Goal: Check status: Check status

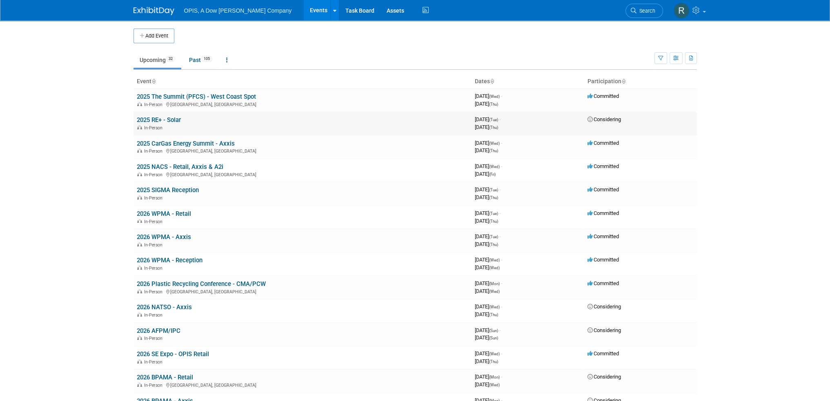
click at [150, 125] on span "In-Person" at bounding box center [154, 127] width 21 height 5
click at [151, 121] on link "2025 RE+ - Solar" at bounding box center [159, 119] width 44 height 7
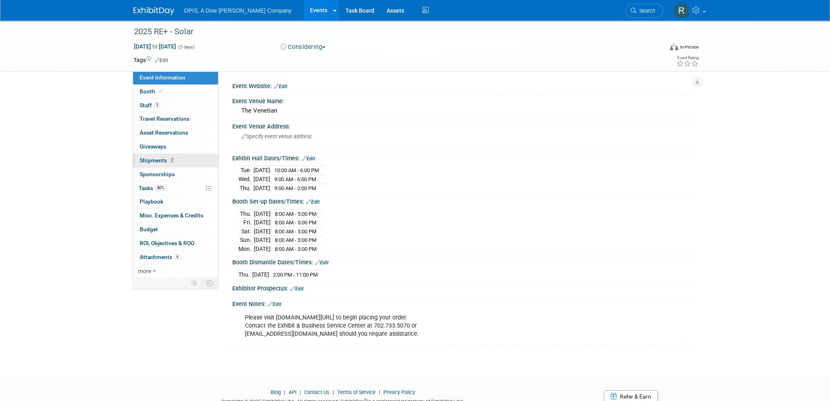
click at [144, 160] on span "Shipments 2" at bounding box center [158, 160] width 36 height 7
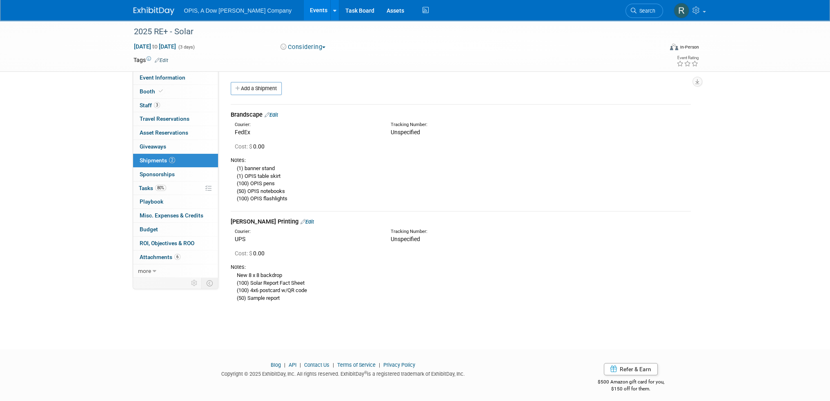
click at [278, 114] on link "Edit" at bounding box center [270, 115] width 13 height 6
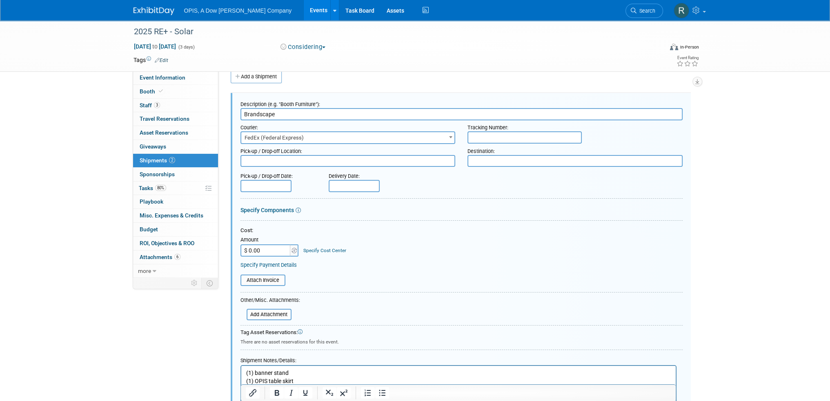
click at [484, 133] on input "text" at bounding box center [524, 137] width 114 height 12
paste input "391971363930"
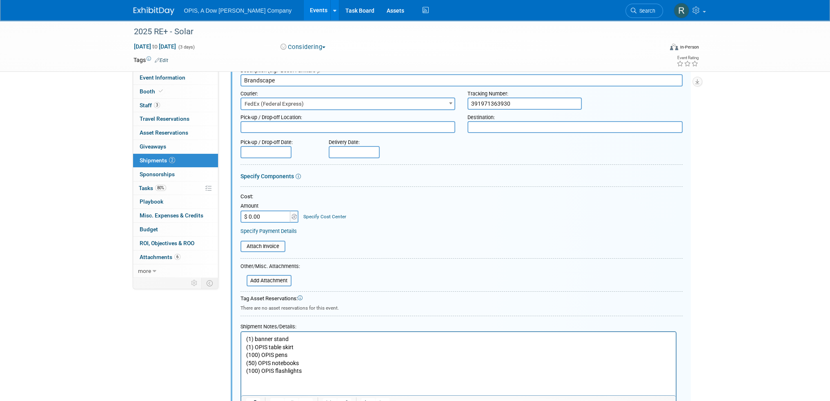
scroll to position [93, 0]
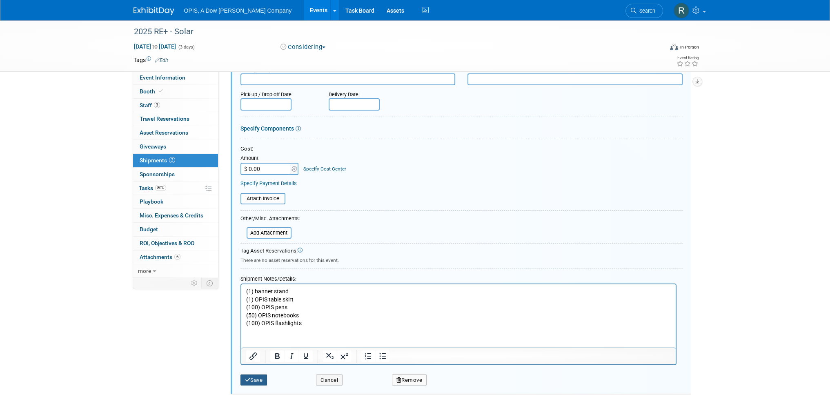
type input "391971363930"
click at [259, 375] on button "Save" at bounding box center [253, 380] width 27 height 11
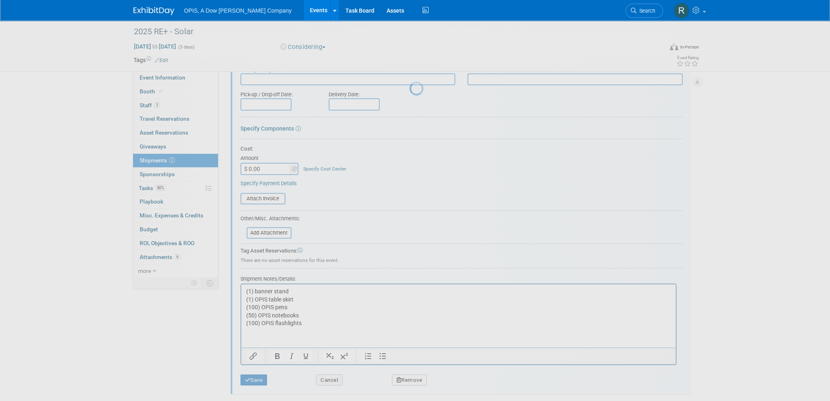
scroll to position [5, 0]
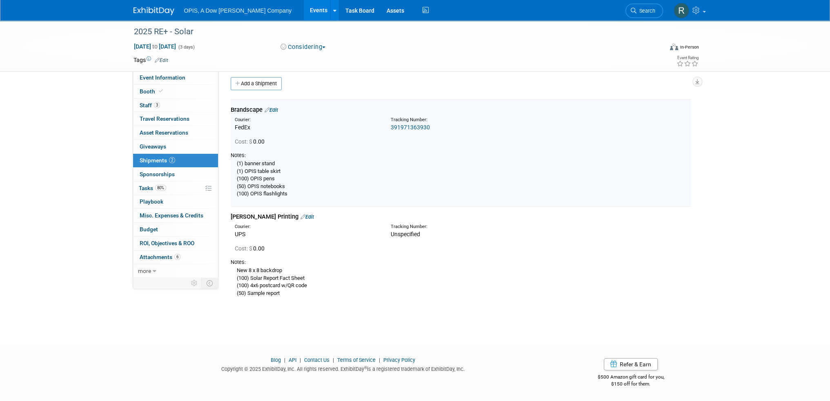
click at [304, 8] on link "Events" at bounding box center [319, 10] width 30 height 20
